Goal: Check status: Check status

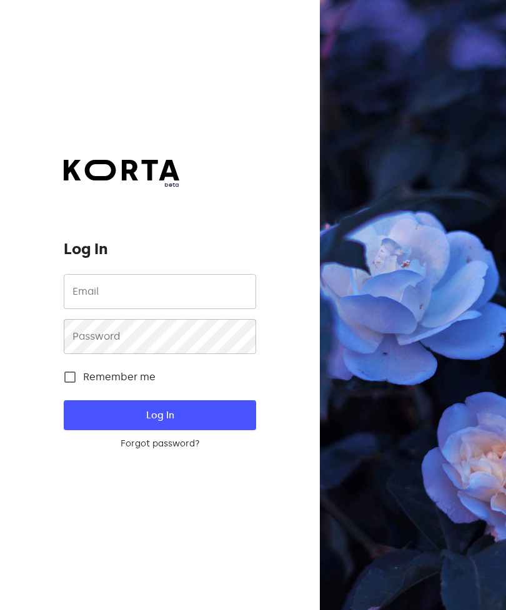
click at [164, 289] on input "email" at bounding box center [160, 291] width 192 height 35
type input "[EMAIL_ADDRESS][DOMAIN_NAME]"
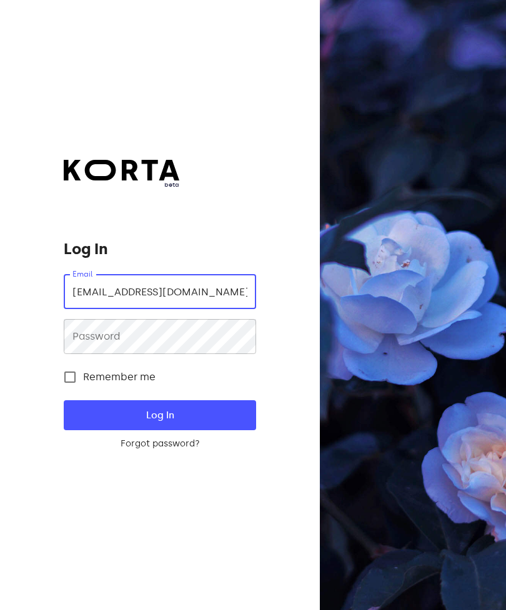
click at [160, 430] on button "Log In" at bounding box center [160, 415] width 192 height 30
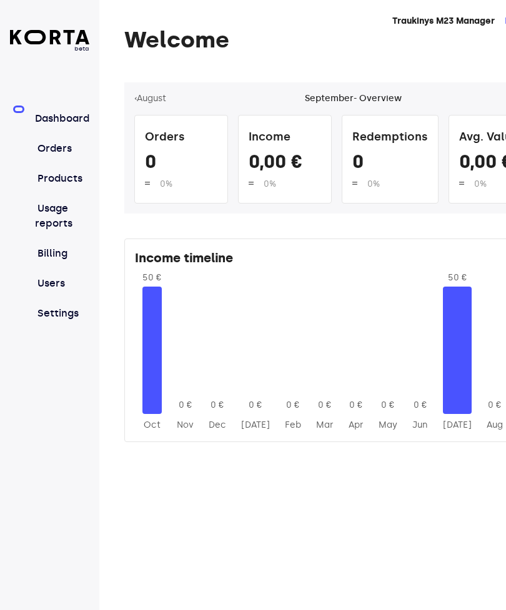
click at [54, 142] on link "Orders" at bounding box center [62, 148] width 54 height 15
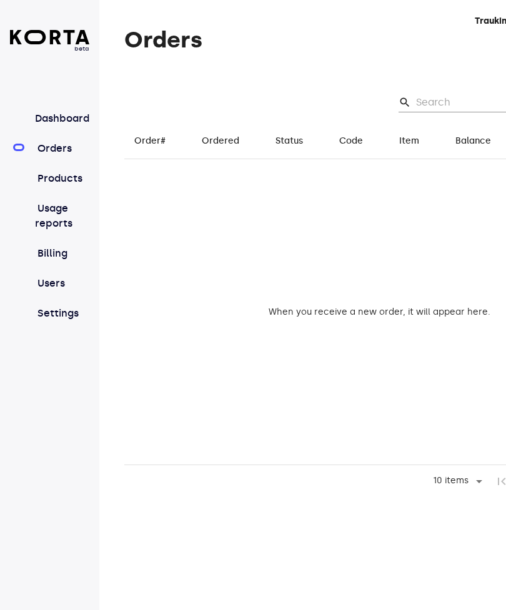
click at [464, 97] on input "Search" at bounding box center [476, 102] width 121 height 20
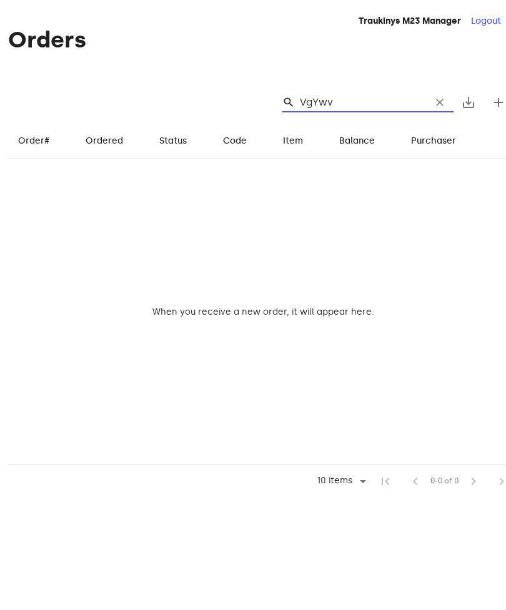
scroll to position [0, 138]
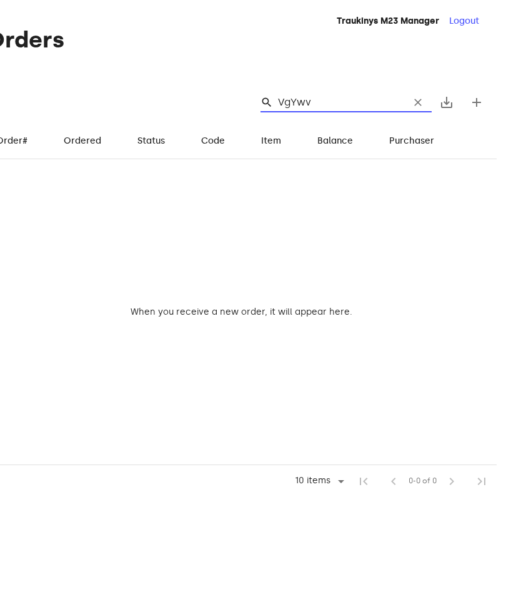
type input "VgYwv"
click at [413, 244] on td "When you receive a new order, it will appear here." at bounding box center [241, 312] width 510 height 306
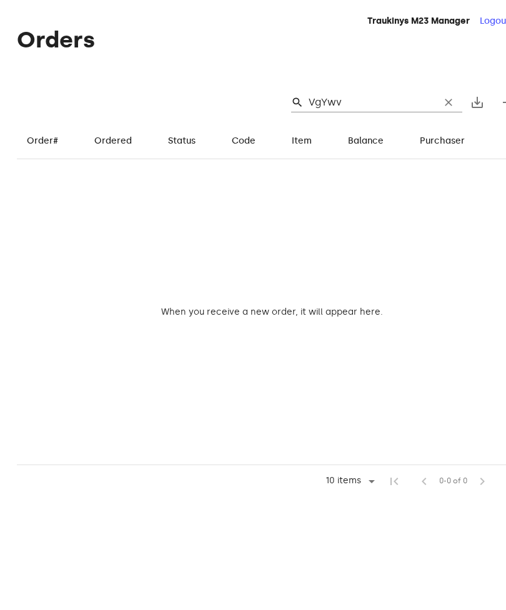
scroll to position [0, 0]
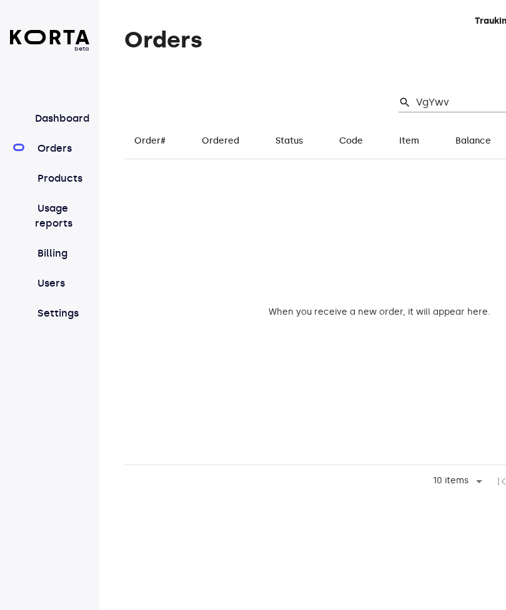
click at [63, 178] on link "Products" at bounding box center [62, 178] width 54 height 15
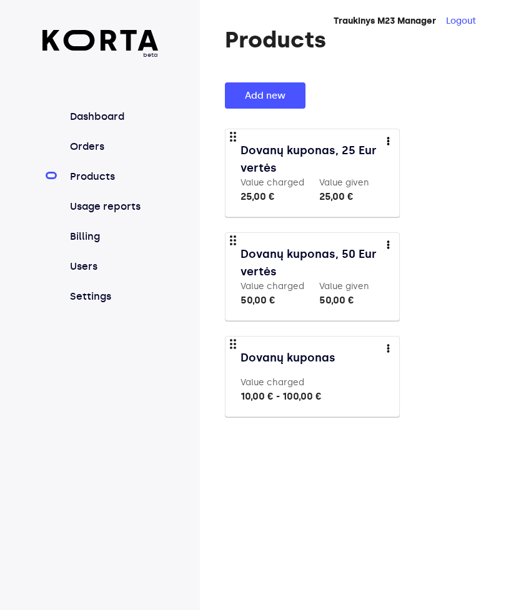
click at [100, 139] on link "Orders" at bounding box center [112, 146] width 91 height 15
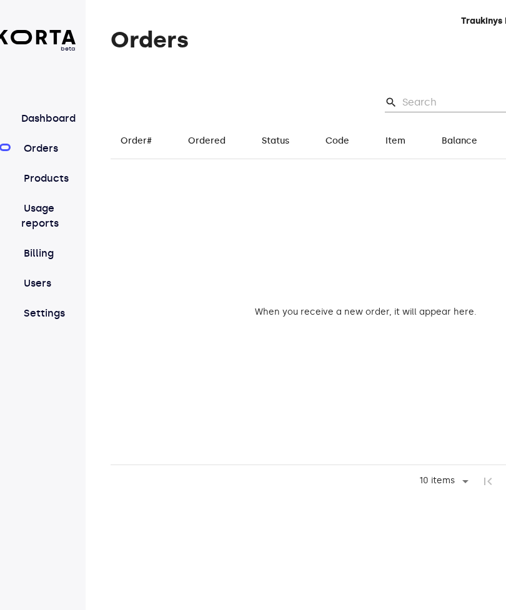
scroll to position [0, 21]
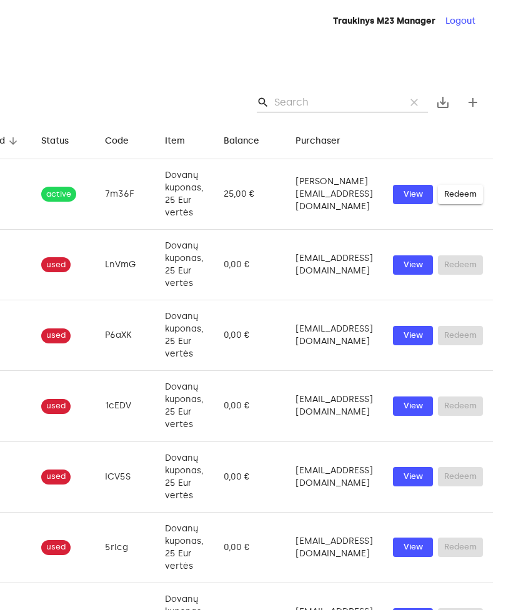
scroll to position [0, 290]
click at [338, 92] on input "Search" at bounding box center [335, 102] width 121 height 20
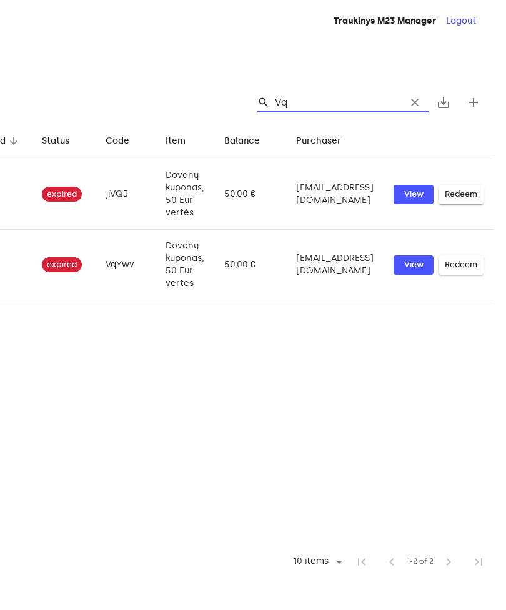
scroll to position [0, 253]
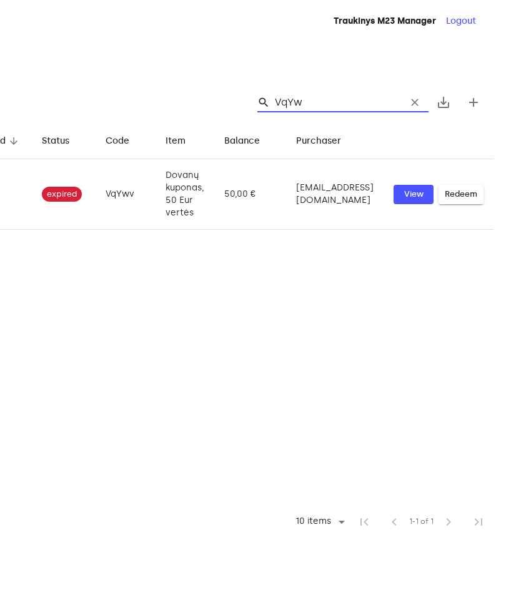
type input "VqYwv"
click at [415, 185] on button "View" at bounding box center [413, 194] width 40 height 19
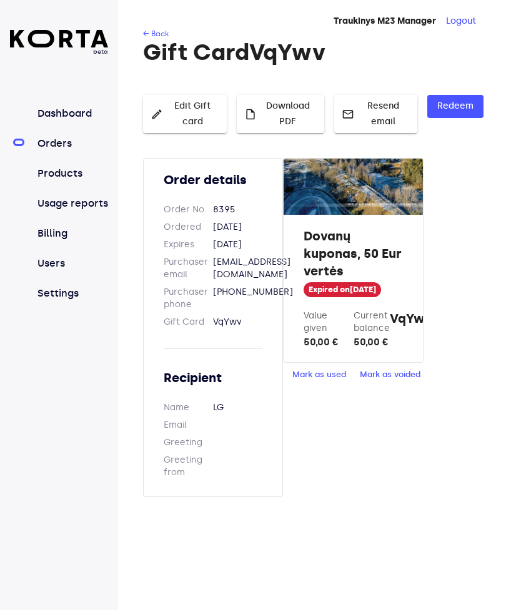
click at [315, 372] on span "Mark as used" at bounding box center [319, 375] width 54 height 14
